Goal: Task Accomplishment & Management: Use online tool/utility

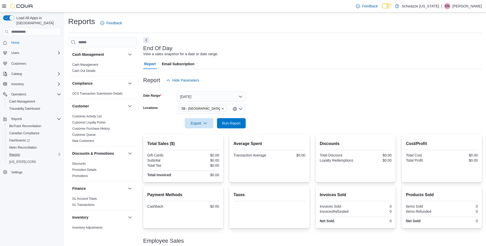
scroll to position [25, 0]
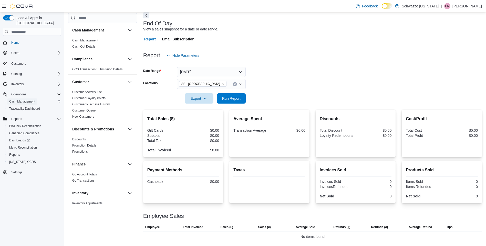
click at [26, 100] on span "Cash Management" at bounding box center [22, 102] width 26 height 4
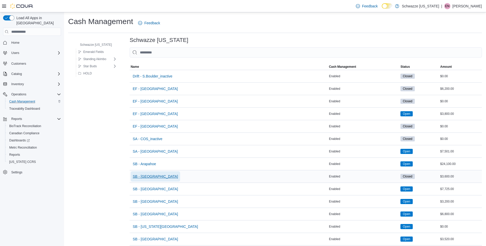
click at [141, 178] on span "SB - [GEOGRAPHIC_DATA]" at bounding box center [155, 176] width 45 height 5
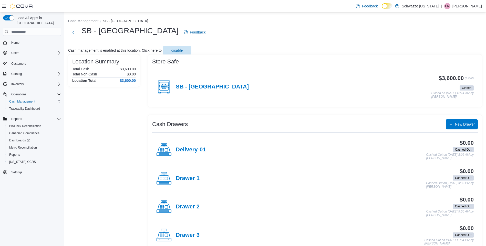
click at [193, 85] on h4 "SB - [GEOGRAPHIC_DATA]" at bounding box center [212, 87] width 73 height 7
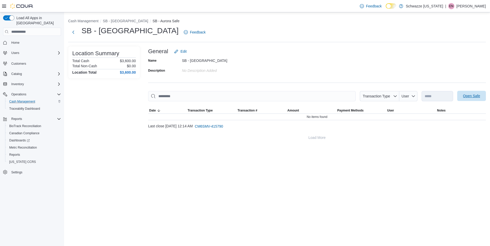
click at [468, 96] on span "Open Safe" at bounding box center [471, 95] width 17 height 5
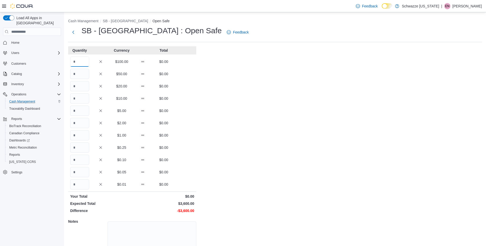
click at [86, 61] on input "Quantity" at bounding box center [79, 62] width 19 height 10
type input "**"
click at [289, 216] on div "Cash Management SB - Aurora Open Safe SB - [GEOGRAPHIC_DATA] : Open Safe Feedba…" at bounding box center [275, 145] width 422 height 267
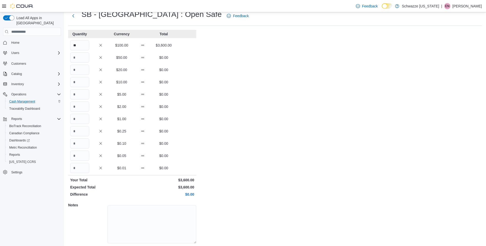
scroll to position [33, 0]
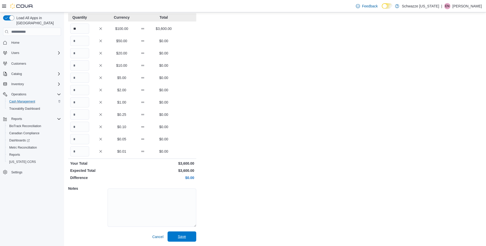
click at [184, 239] on span "Save" at bounding box center [182, 236] width 8 height 5
